Goal: Information Seeking & Learning: Learn about a topic

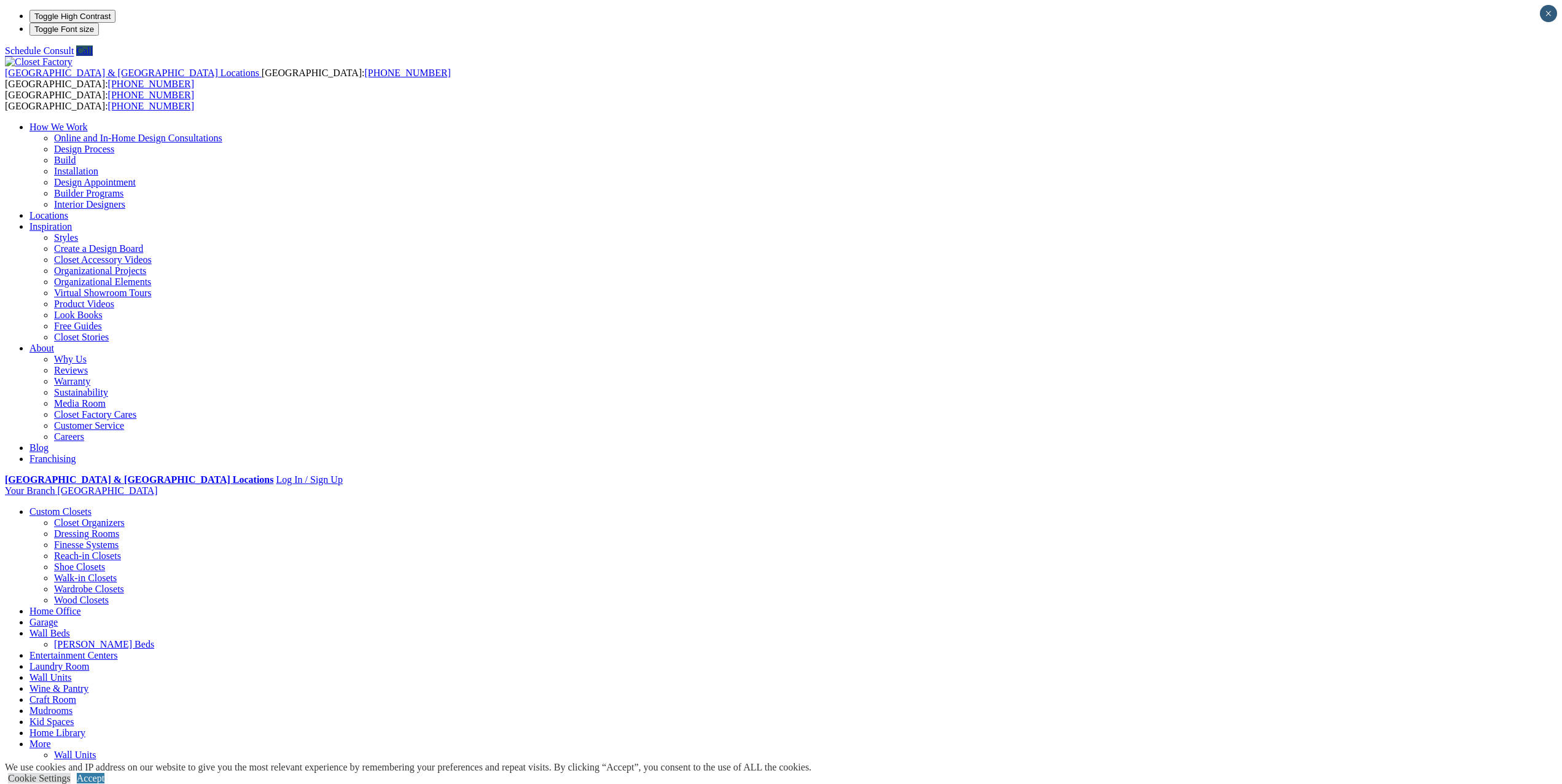
click at [124, 584] on link "Wardrobe Closets" at bounding box center [88, 588] width 70 height 10
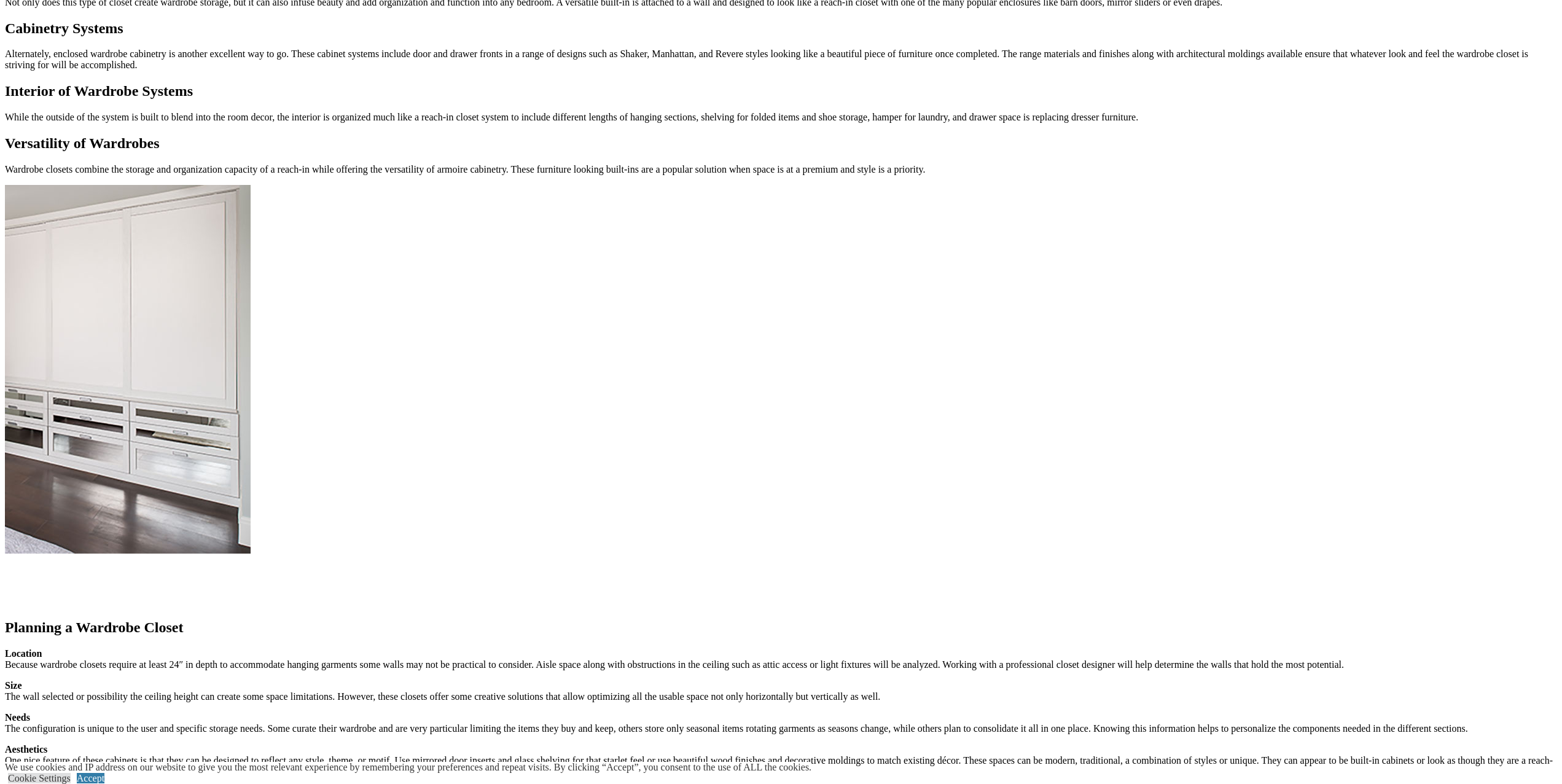
scroll to position [1044, 0]
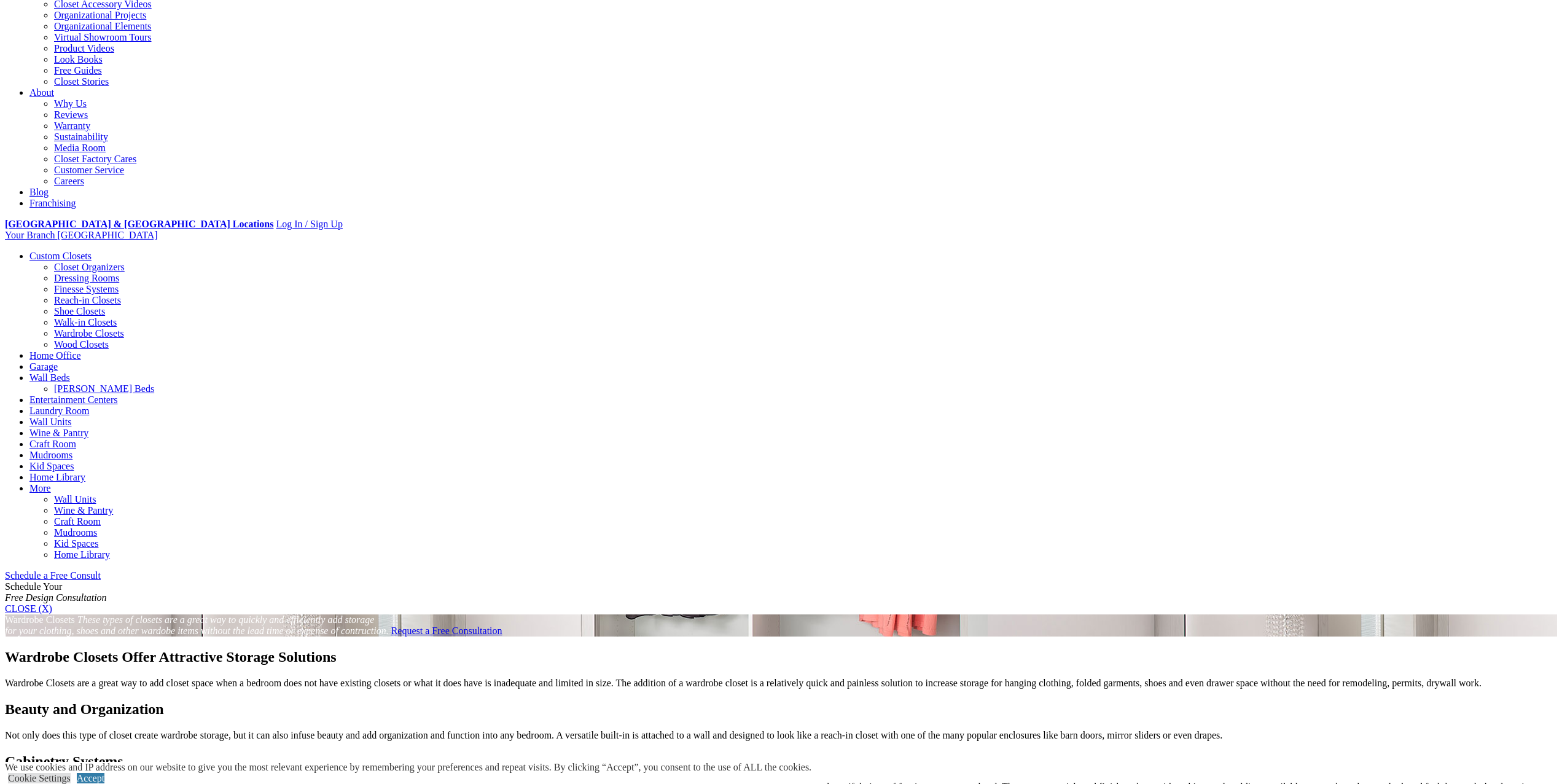
scroll to position [246, 0]
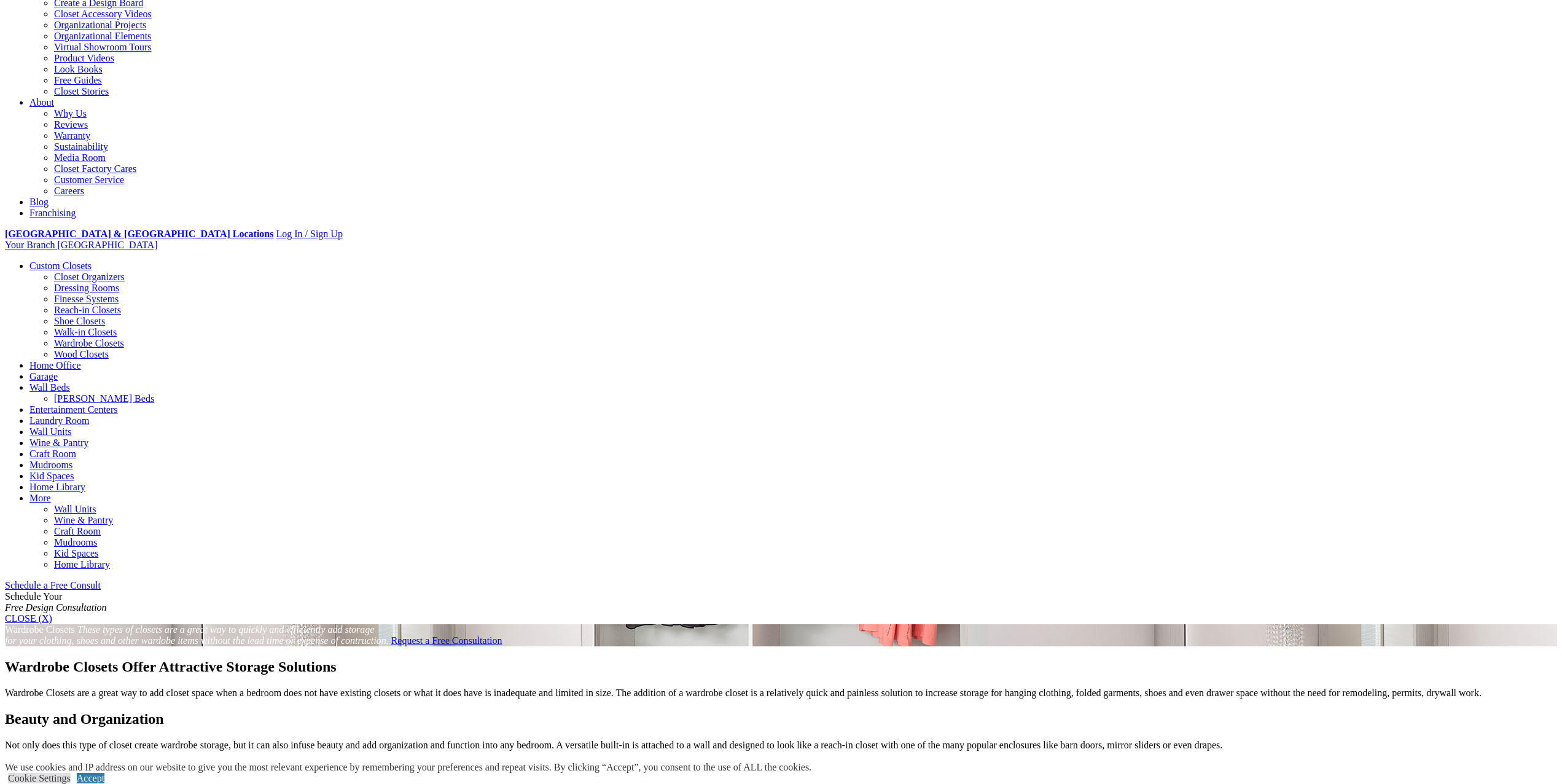
click at [116, 327] on link "Walk-in Closets" at bounding box center [85, 331] width 62 height 10
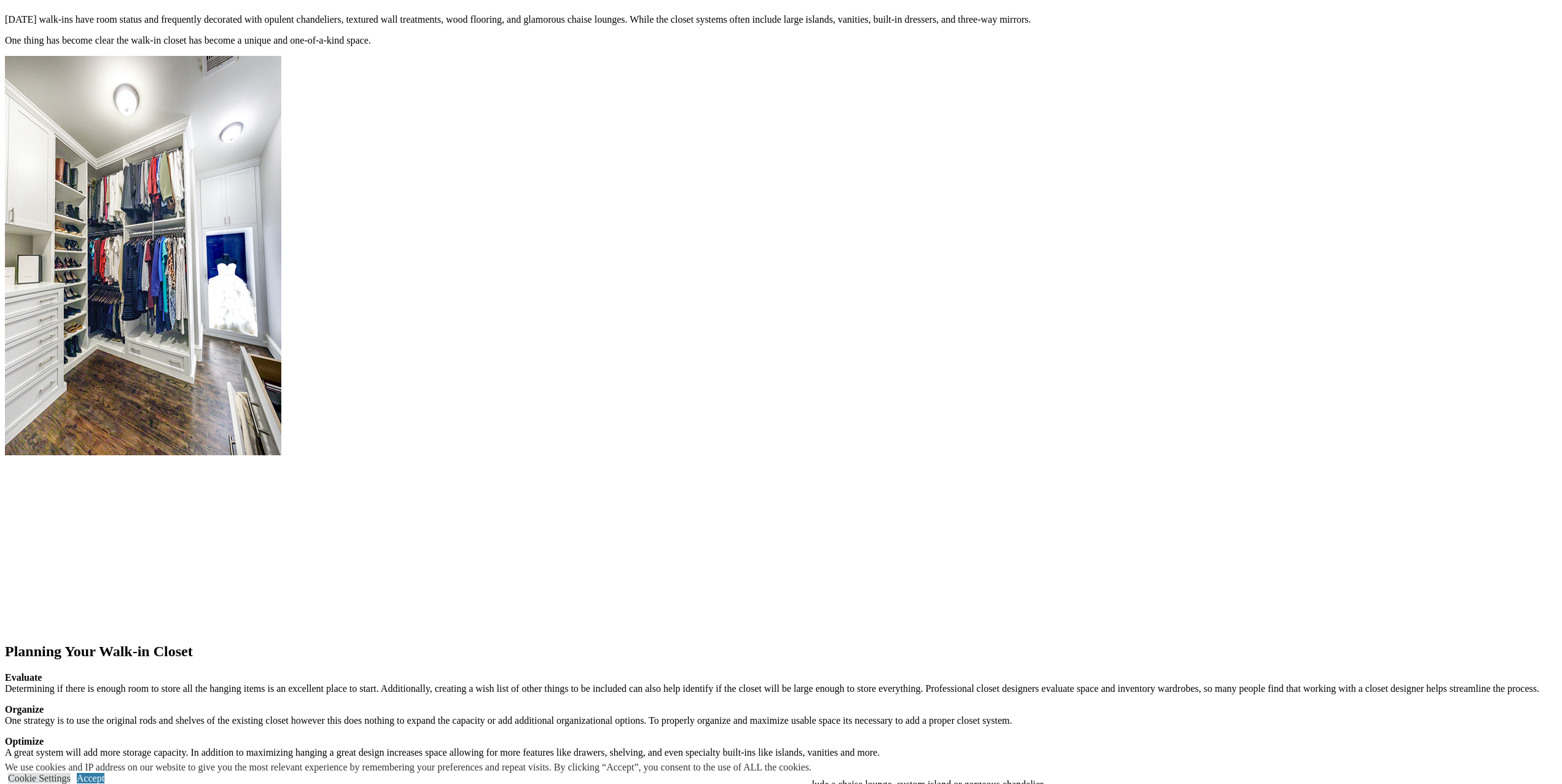
scroll to position [1228, 0]
